Goal: Navigation & Orientation: Go to known website

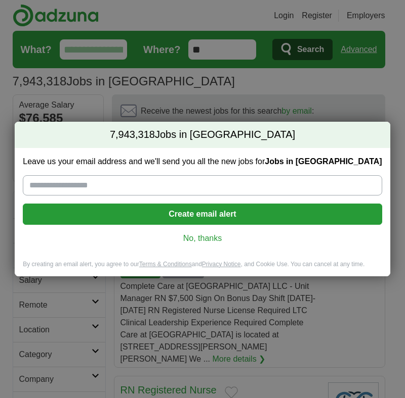
click at [209, 239] on link "No, thanks" at bounding box center [202, 238] width 342 height 11
